Goal: Information Seeking & Learning: Find specific page/section

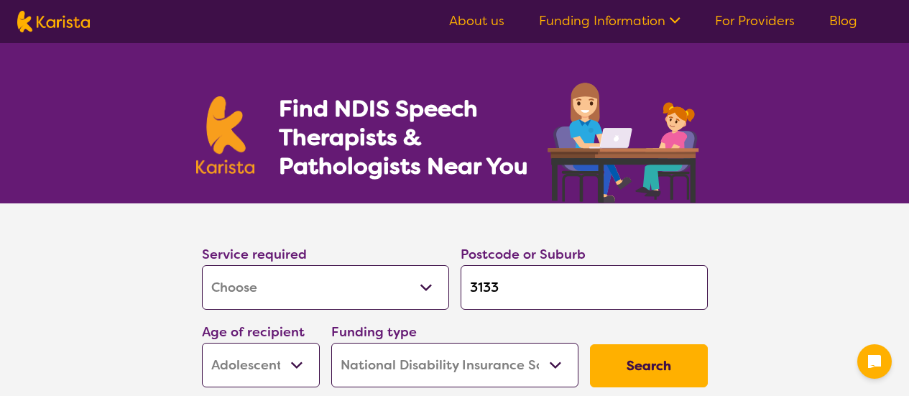
select select "[MEDICAL_DATA]"
select select "AS"
select select "NDIS"
select select "[MEDICAL_DATA]"
select select "AS"
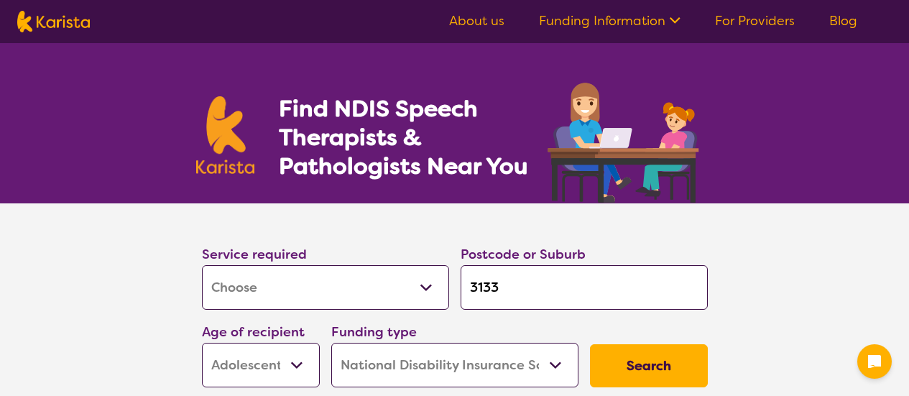
select select "NDIS"
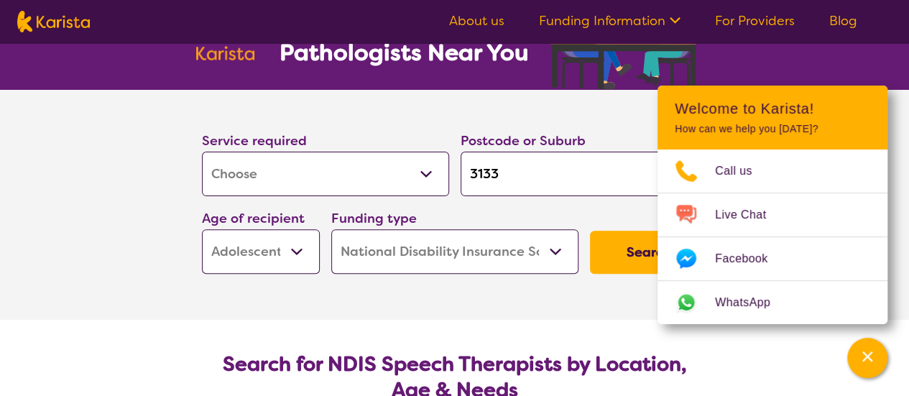
click at [295, 252] on select "Early Childhood - 0 to 9 Child - 10 to 11 Adolescent - 12 to 17 Adult - 18 to 6…" at bounding box center [261, 251] width 118 height 45
click at [618, 248] on button "Search" at bounding box center [649, 252] width 118 height 43
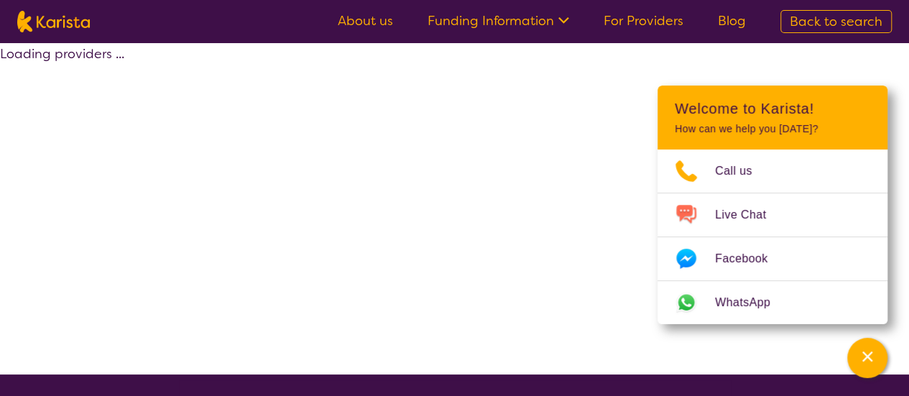
select select "by_score"
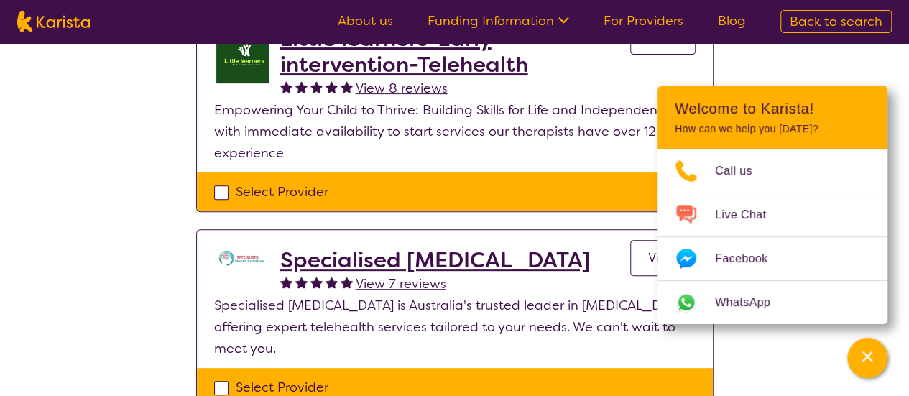
scroll to position [192, 0]
